Goal: Task Accomplishment & Management: Use online tool/utility

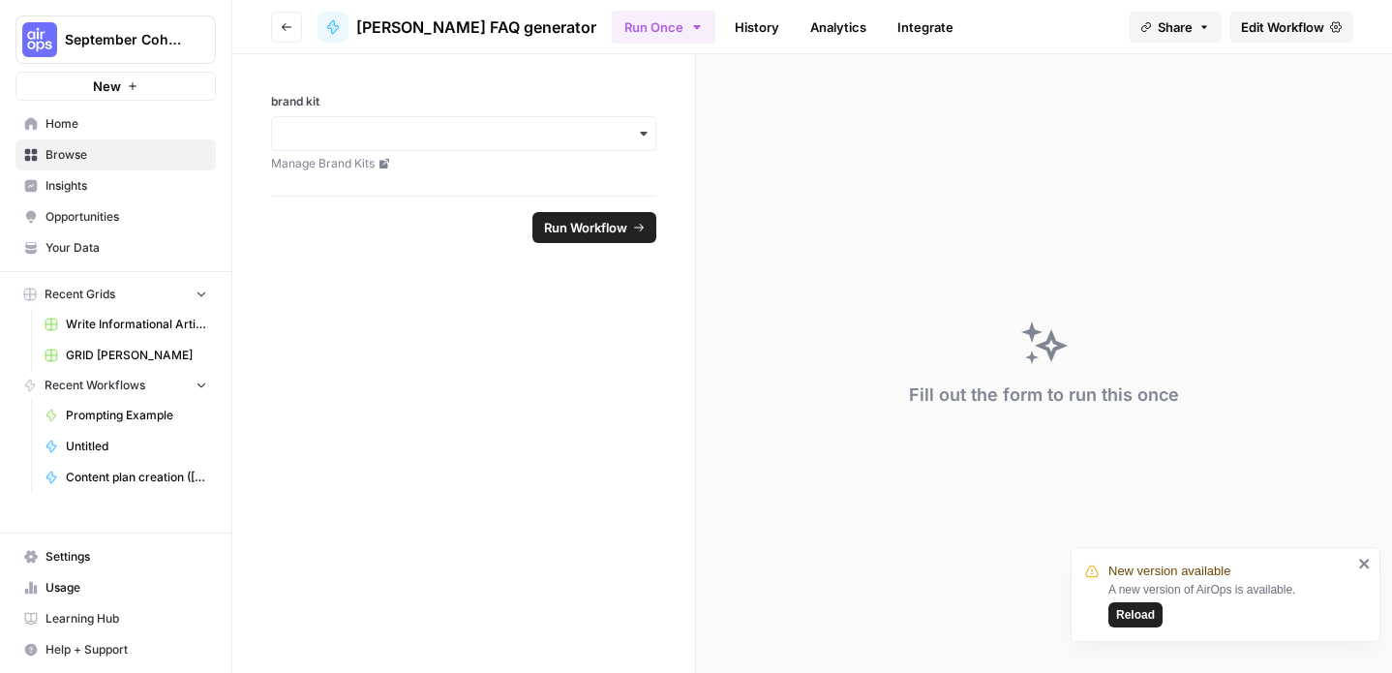
click at [1279, 24] on span "Edit Workflow" at bounding box center [1282, 26] width 83 height 19
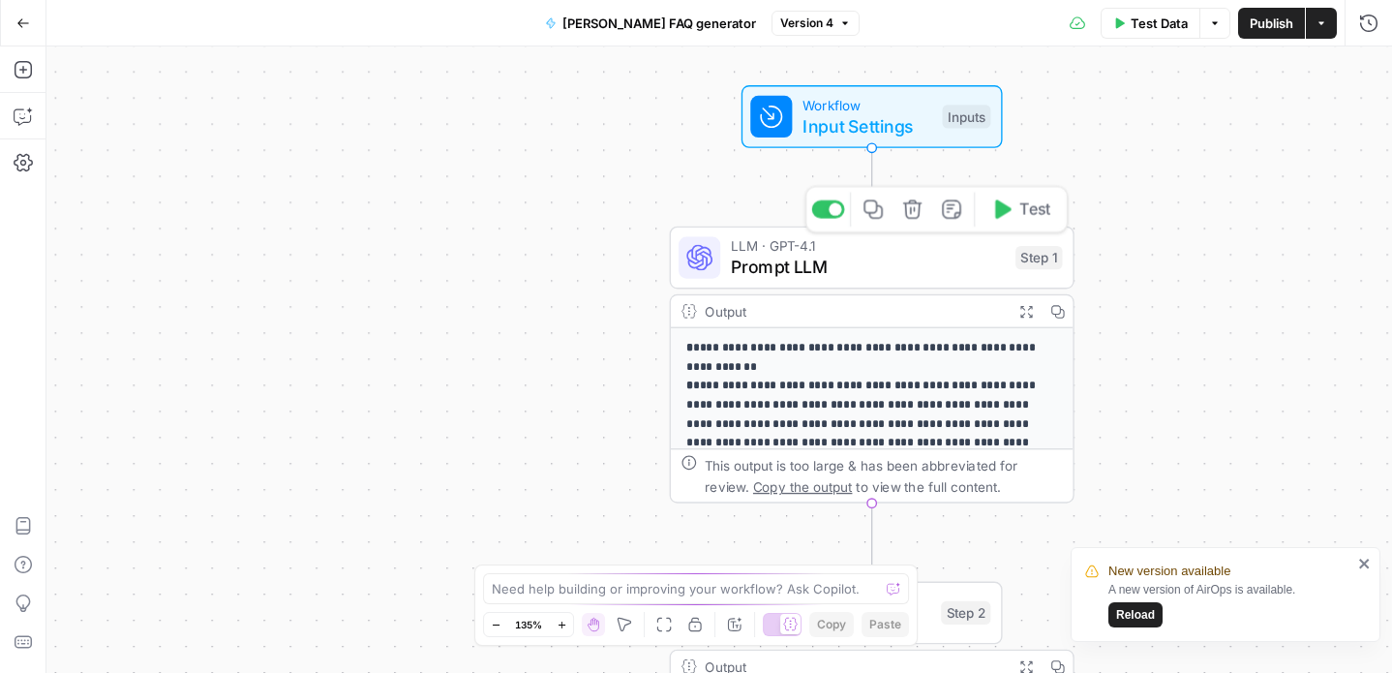
click at [917, 270] on span "Prompt LLM" at bounding box center [868, 267] width 274 height 26
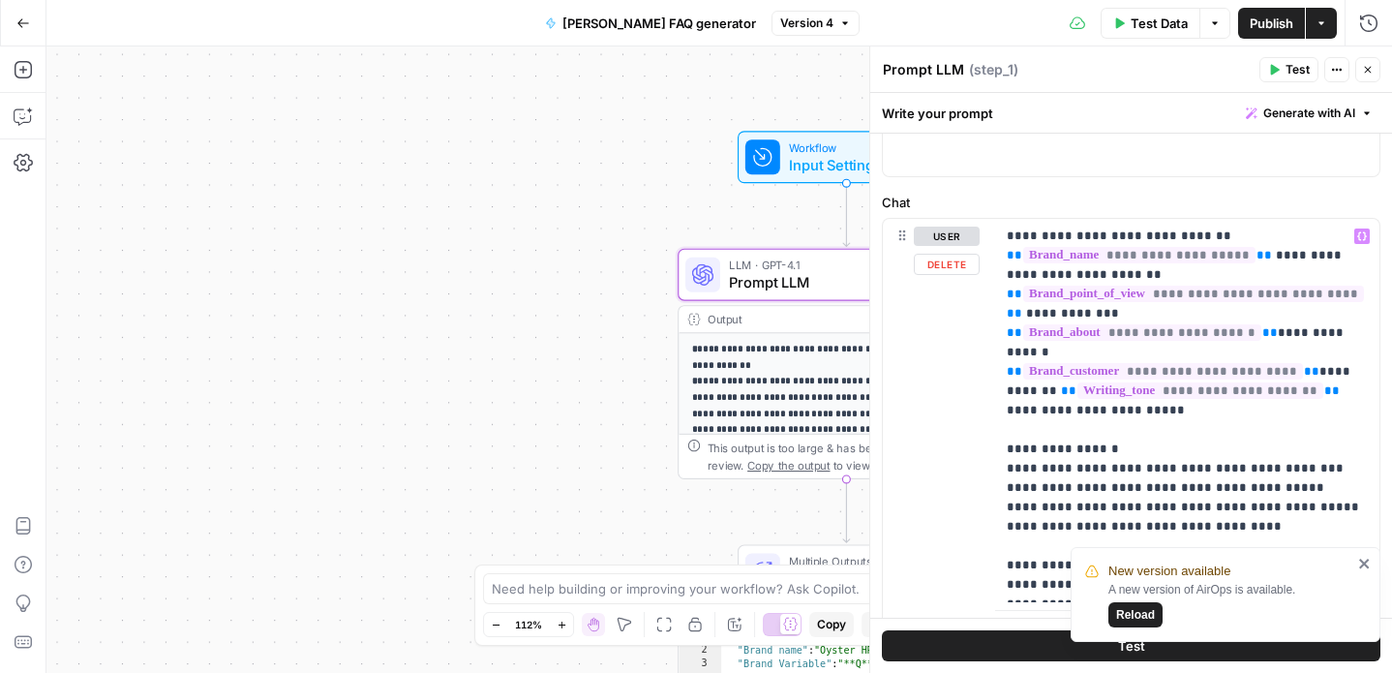
scroll to position [137, 0]
click at [1368, 560] on icon "close" at bounding box center [1364, 564] width 10 height 10
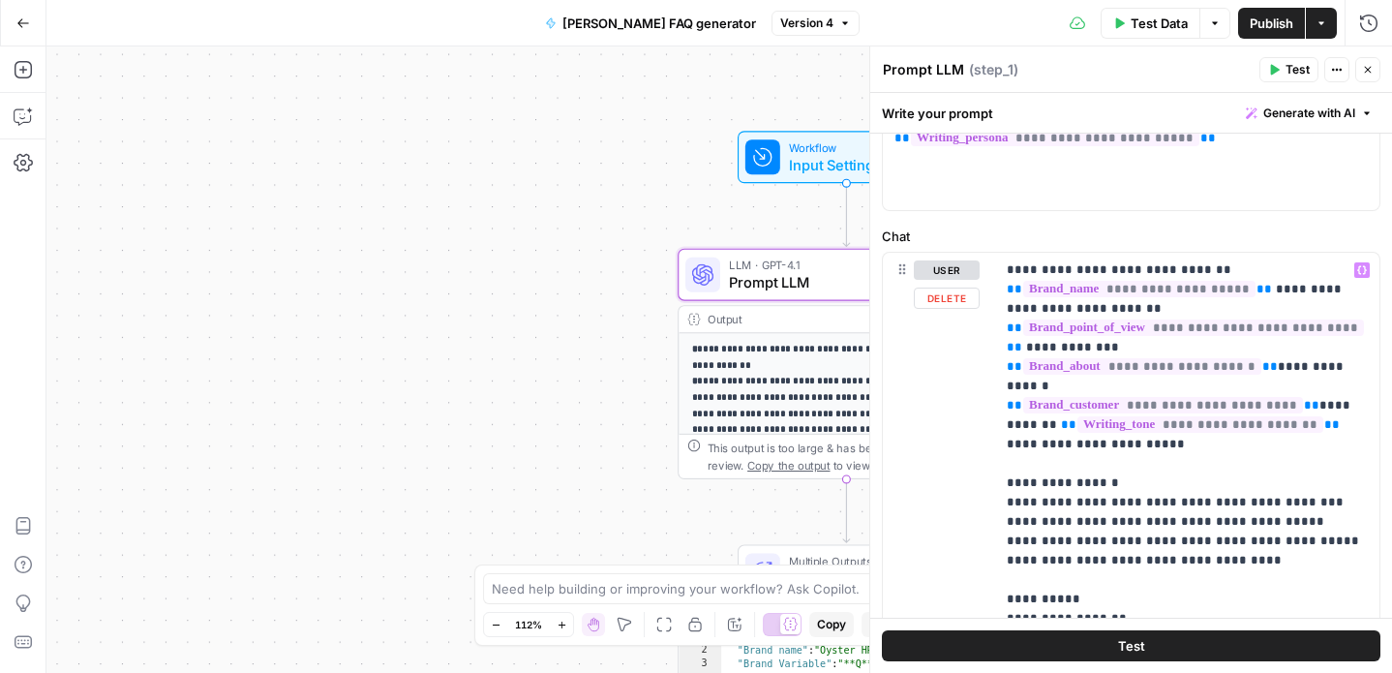
scroll to position [100, 0]
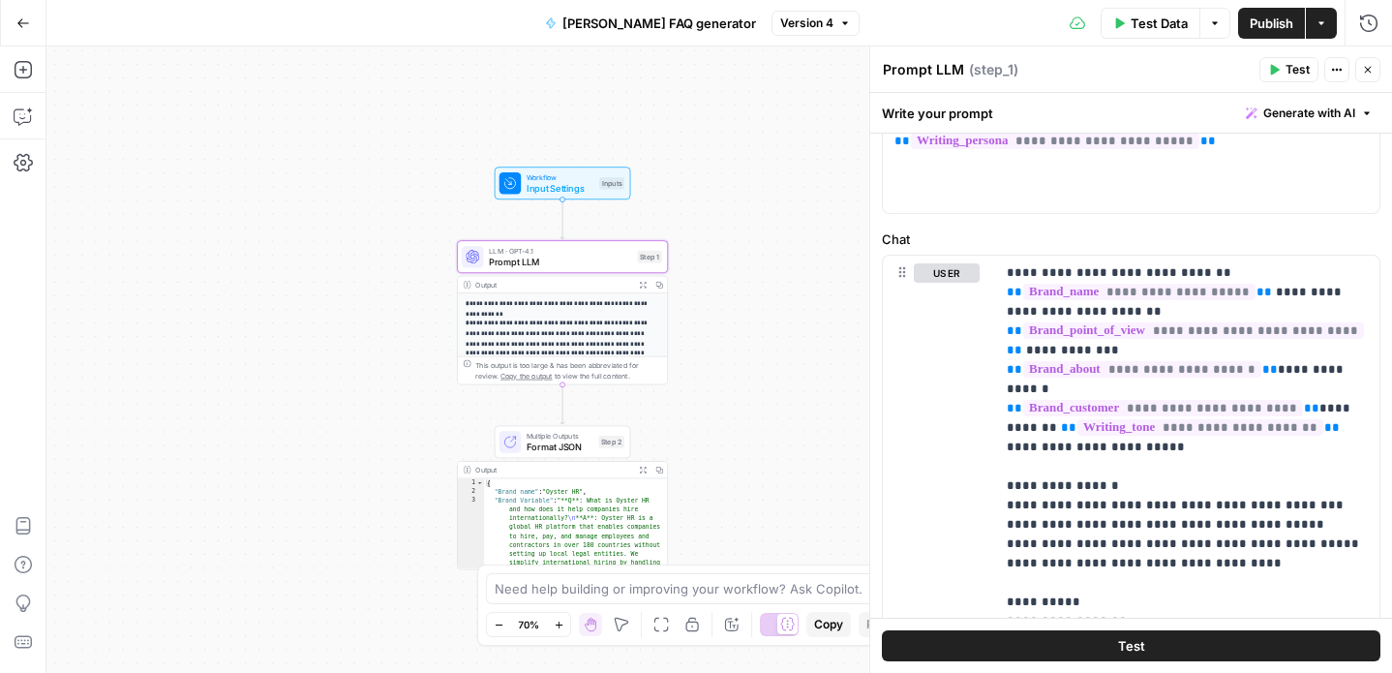
drag, startPoint x: 647, startPoint y: 338, endPoint x: 422, endPoint y: 293, distance: 229.0
click at [421, 293] on div "**********" at bounding box center [719, 359] width 1346 height 626
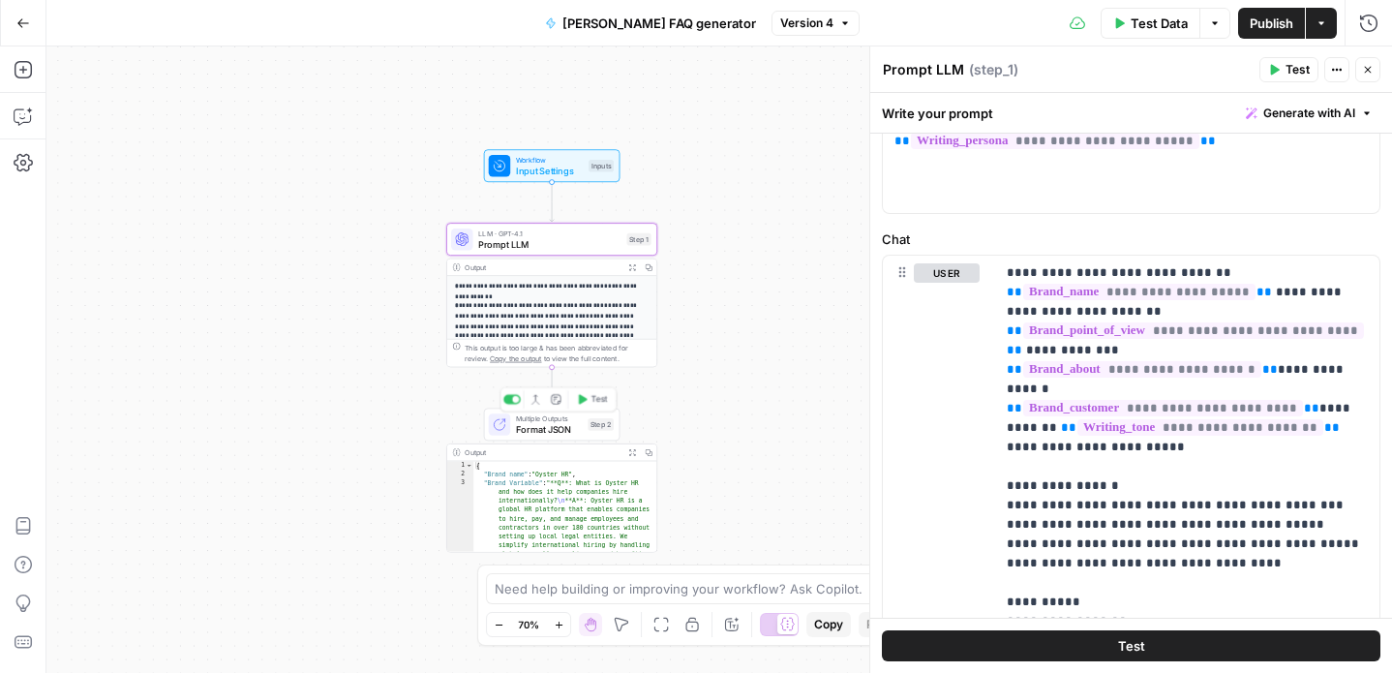
click at [544, 420] on span "Multiple Outputs" at bounding box center [549, 417] width 67 height 11
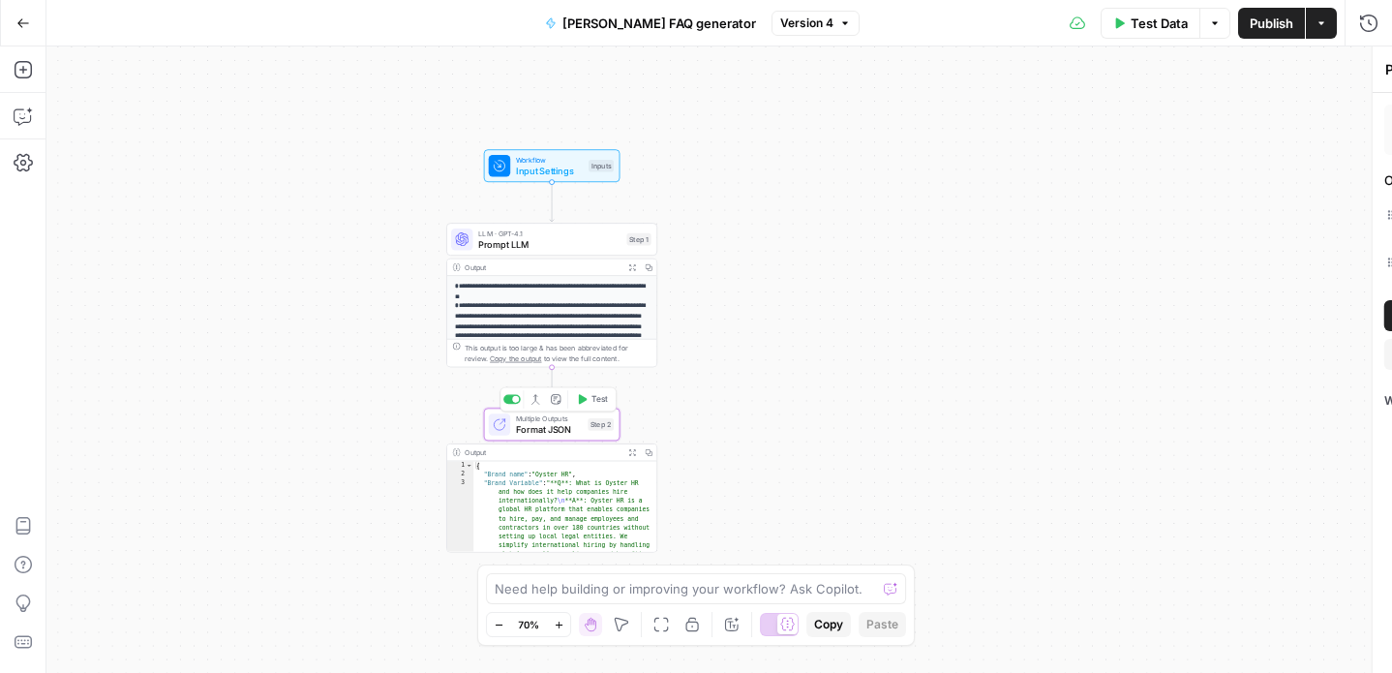
type textarea "Format JSON"
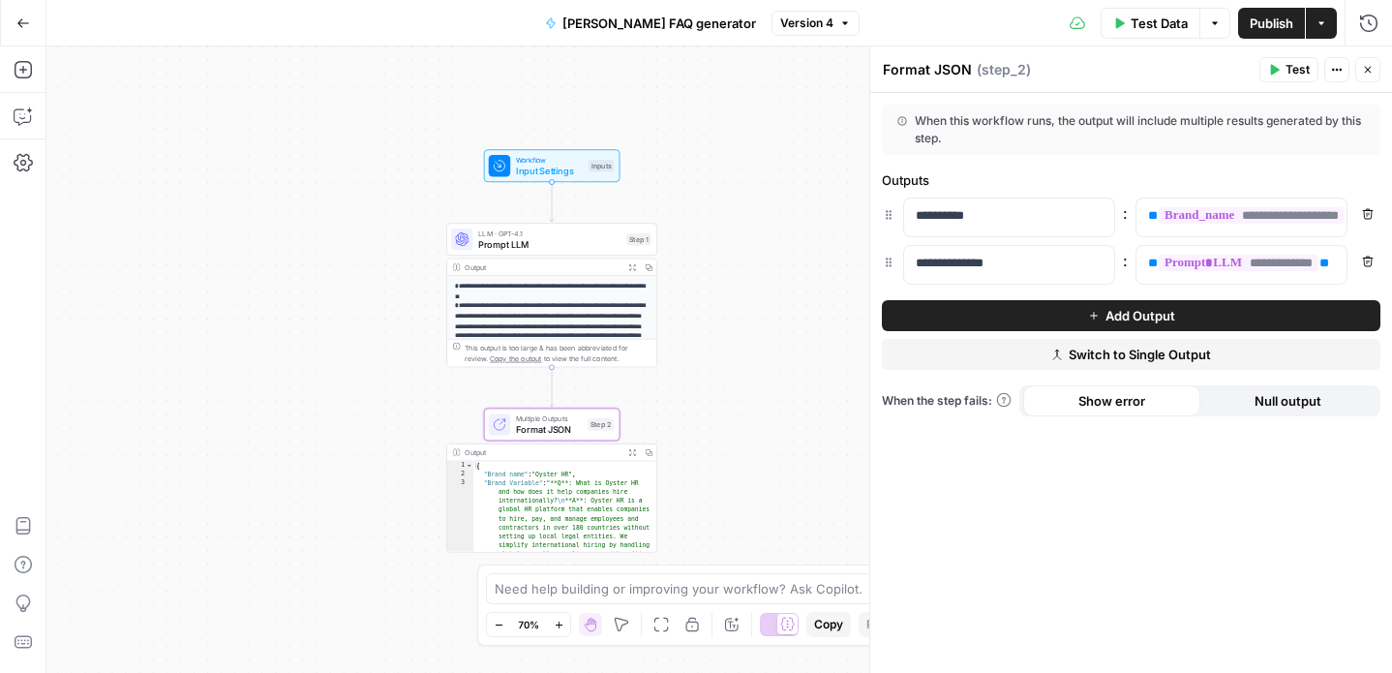
type textarea "**********"
click at [483, 449] on div "Output" at bounding box center [542, 452] width 155 height 11
click at [21, 9] on button "Go Back" at bounding box center [23, 23] width 35 height 35
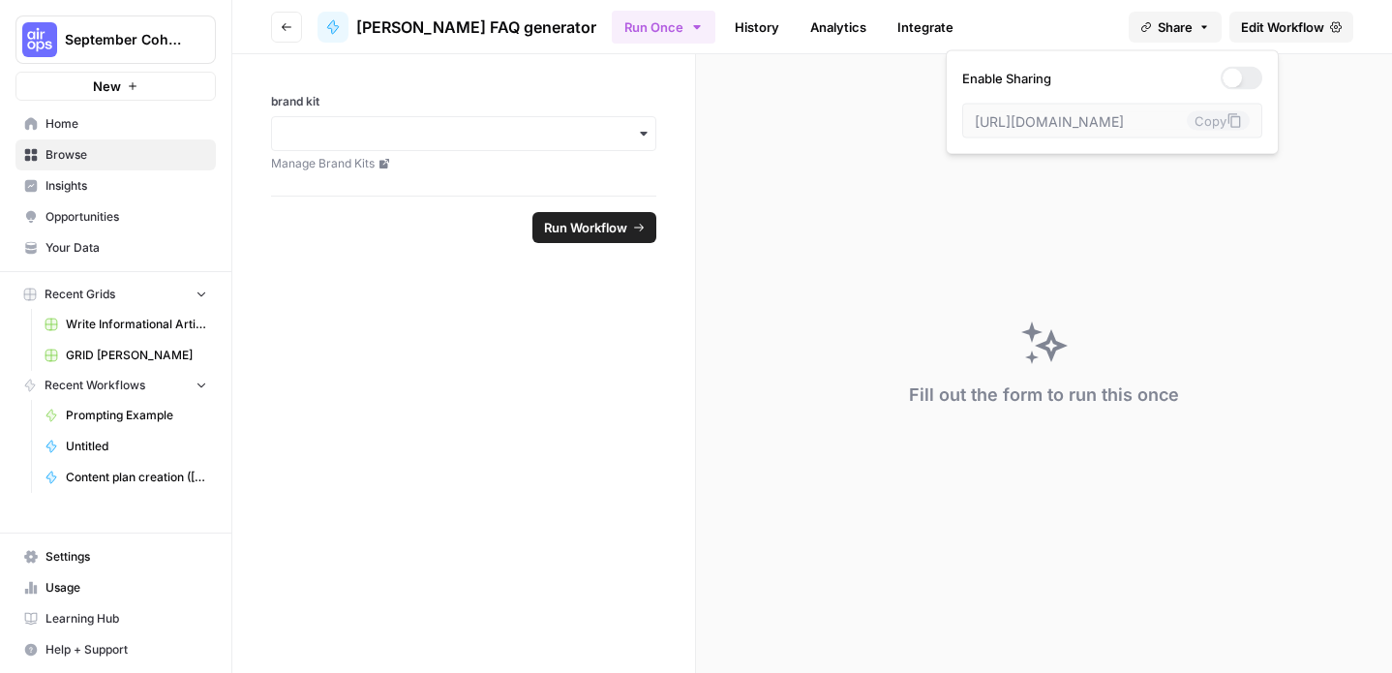
click at [1183, 31] on span "Share" at bounding box center [1175, 26] width 35 height 19
click at [1082, 24] on div "Run Once History Analytics Integrate" at bounding box center [863, 27] width 502 height 38
click at [70, 115] on span "Home" at bounding box center [127, 123] width 162 height 17
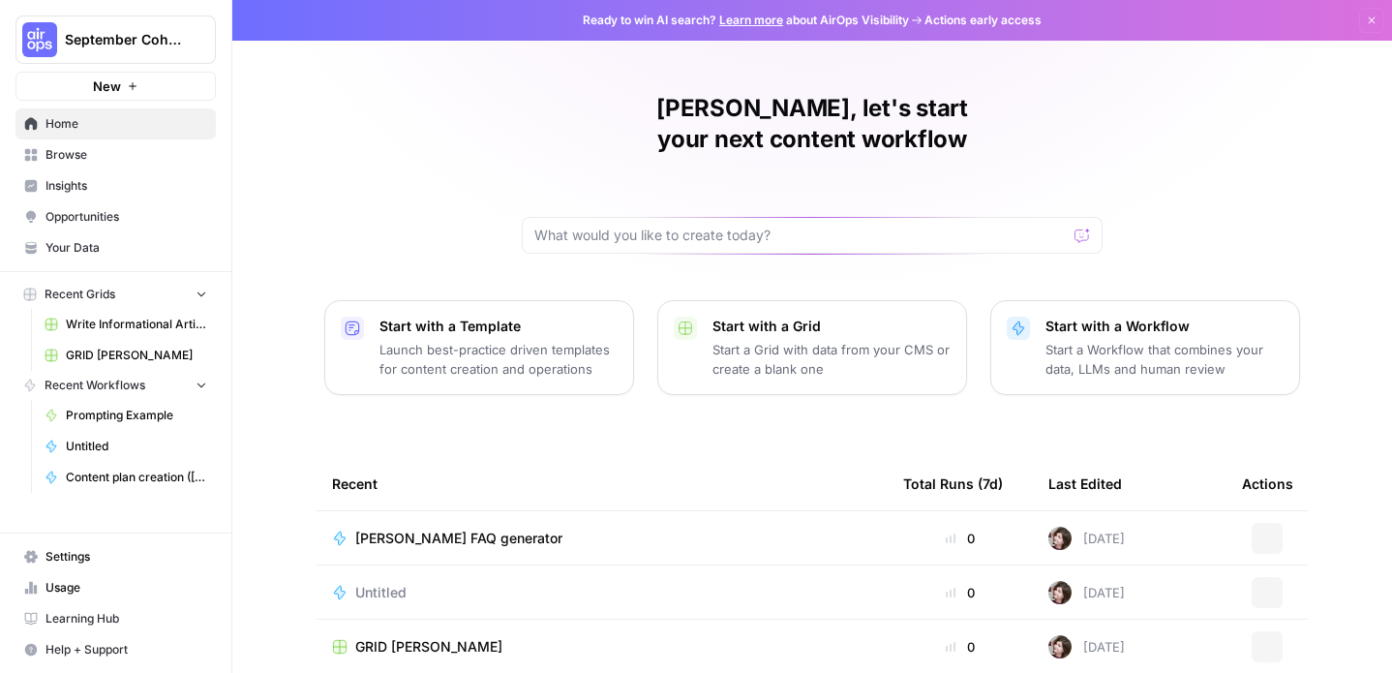
scroll to position [218, 0]
